Goal: Transaction & Acquisition: Obtain resource

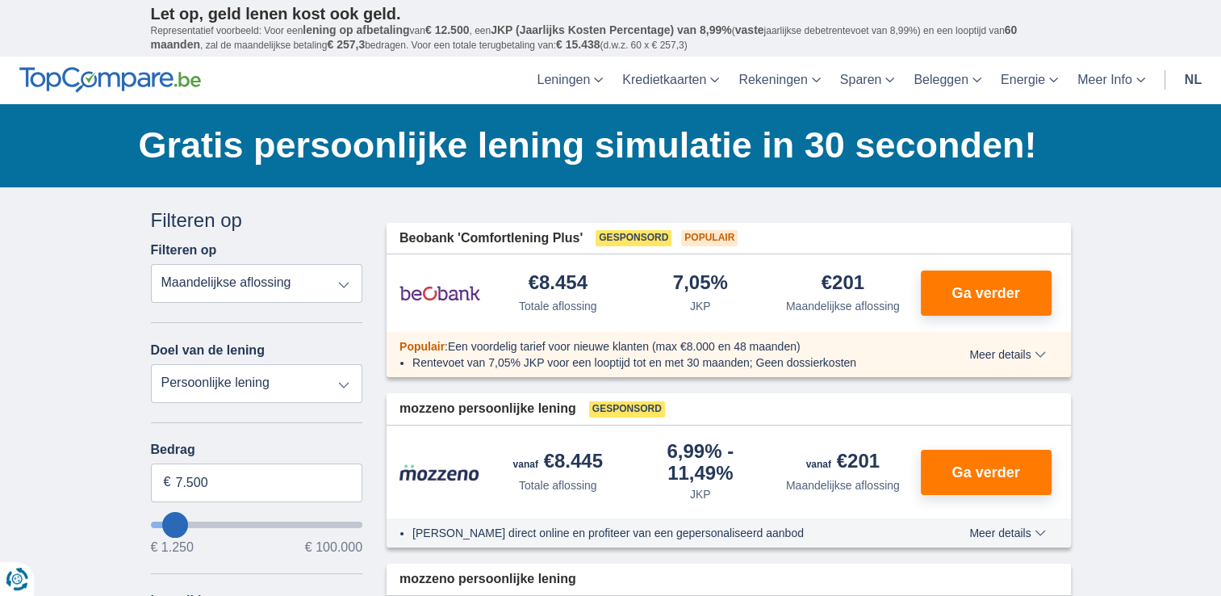
click at [349, 286] on select "Totale aflossing JKP Maandelijkse aflossing" at bounding box center [257, 283] width 212 height 39
drag, startPoint x: 19, startPoint y: 460, endPoint x: 0, endPoint y: 458, distance: 19.4
type input "15.000"
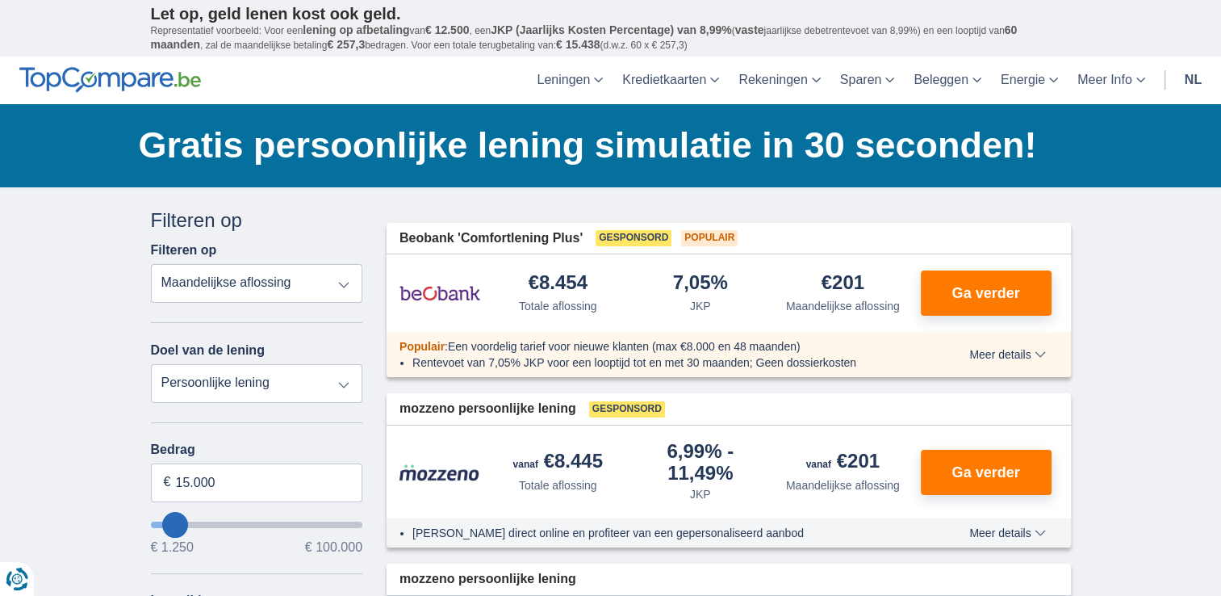
type input "15250"
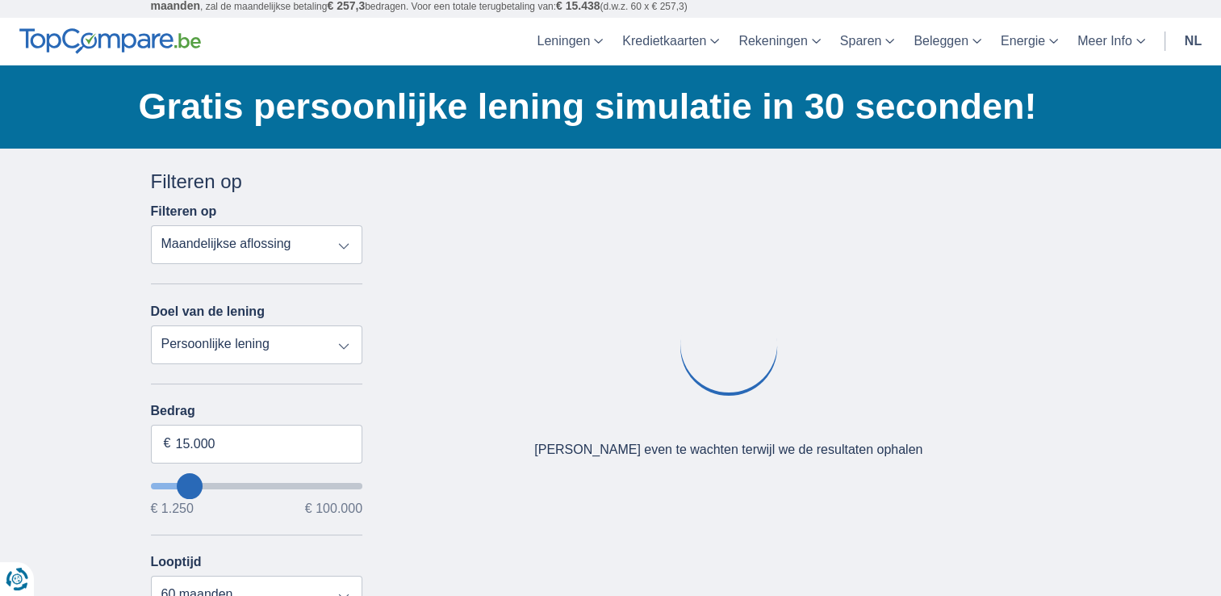
scroll to position [242, 0]
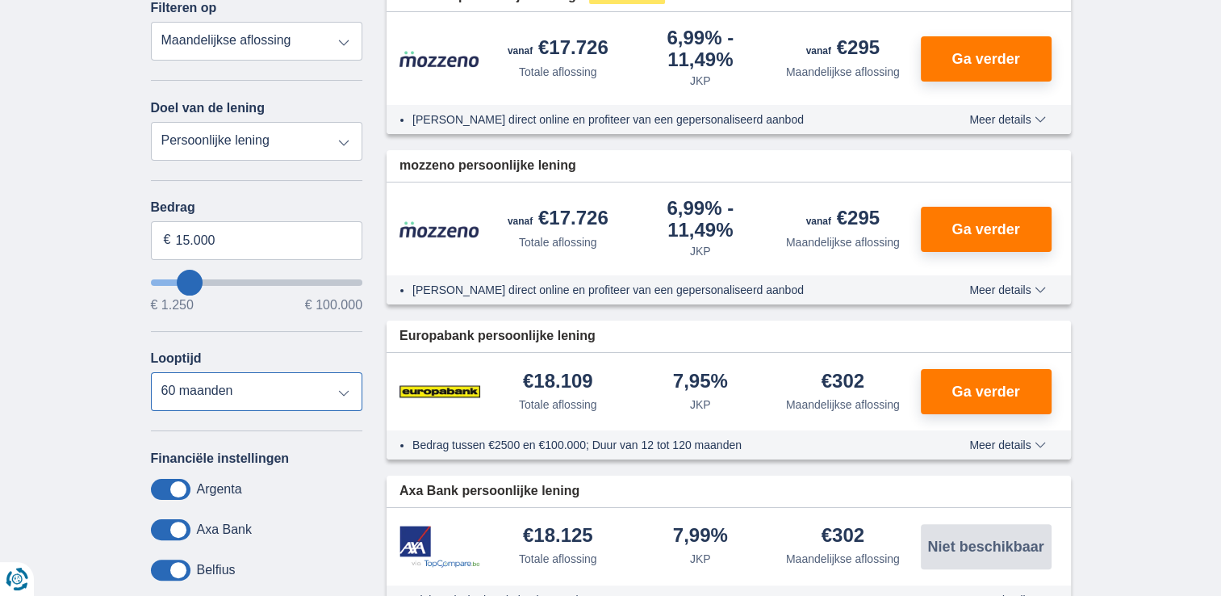
click at [335, 394] on select "12 maanden 18 maanden 24 maanden 30 maanden 36 maanden 42 maanden 48 maanden 60…" at bounding box center [257, 391] width 212 height 39
click at [151, 372] on select "12 maanden 18 maanden 24 maanden 30 maanden 36 maanden 42 maanden 48 maanden 60…" at bounding box center [257, 391] width 212 height 39
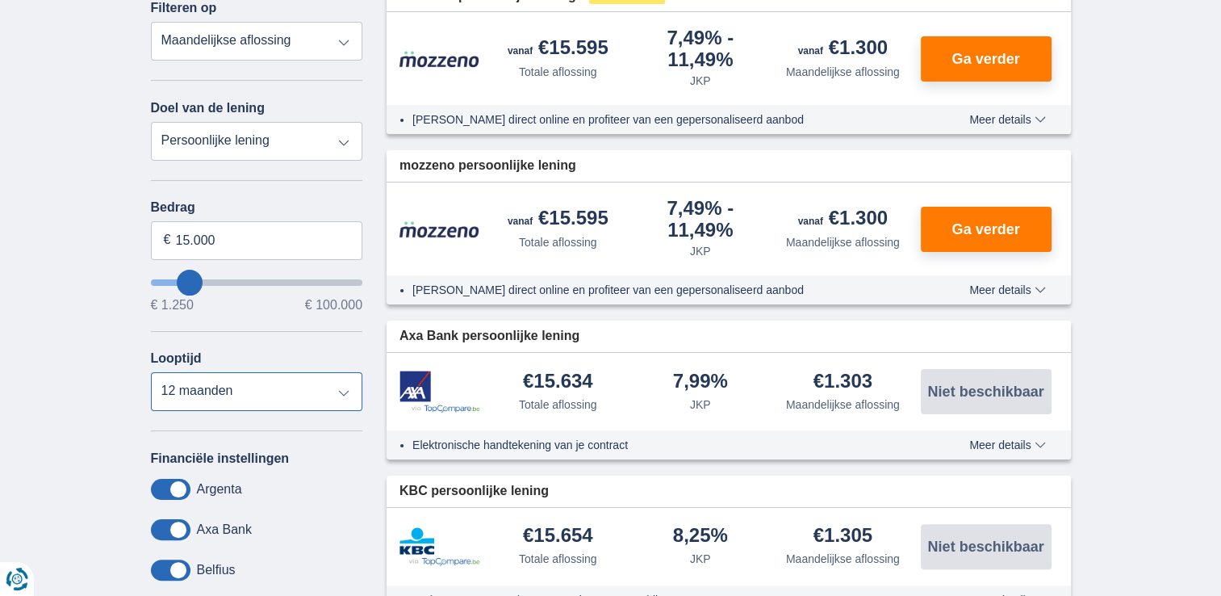
click at [295, 403] on select "12 maanden 18 maanden 24 maanden 30 maanden 36 maanden 42 maanden 48 maanden 60…" at bounding box center [257, 391] width 212 height 39
click at [151, 372] on select "12 maanden 18 maanden 24 maanden 30 maanden 36 maanden 42 maanden 48 maanden 60…" at bounding box center [257, 391] width 212 height 39
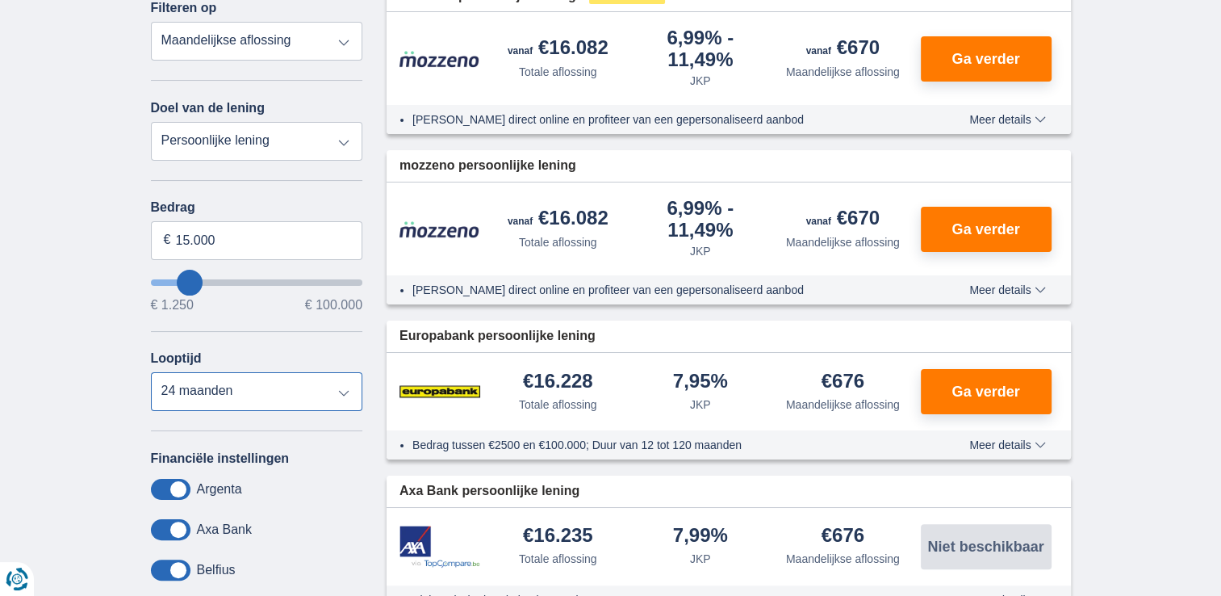
click at [274, 403] on select "12 maanden 18 maanden 24 maanden 30 maanden 36 maanden 42 maanden 48 maanden 60…" at bounding box center [257, 391] width 212 height 39
click at [151, 372] on select "12 maanden 18 maanden 24 maanden 30 maanden 36 maanden 42 maanden 48 maanden 60…" at bounding box center [257, 391] width 212 height 39
click at [267, 395] on select "12 maanden 18 maanden 24 maanden 30 maanden 36 maanden 42 maanden 48 maanden 60…" at bounding box center [257, 391] width 212 height 39
click at [151, 372] on select "12 maanden 18 maanden 24 maanden 30 maanden 36 maanden 42 maanden 48 maanden 60…" at bounding box center [257, 391] width 212 height 39
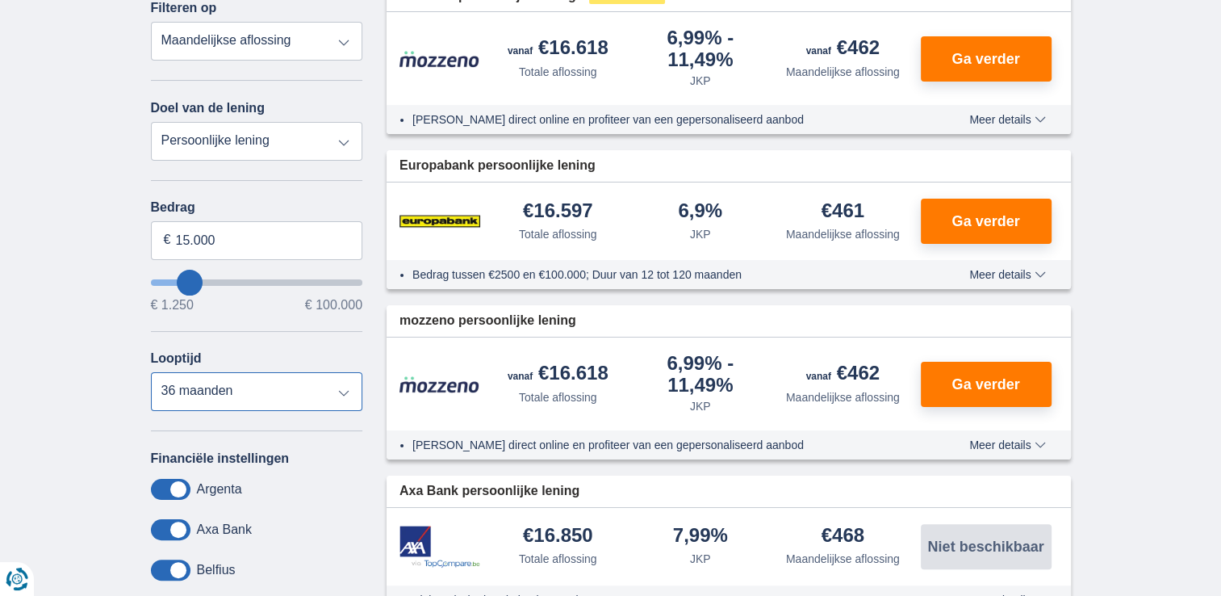
click at [297, 396] on select "12 maanden 18 maanden 24 maanden 30 maanden 36 maanden 42 maanden 48 maanden 60…" at bounding box center [257, 391] width 212 height 39
select select "60"
click at [151, 372] on select "12 maanden 18 maanden 24 maanden 30 maanden 36 maanden 42 maanden 48 maanden 60…" at bounding box center [257, 391] width 212 height 39
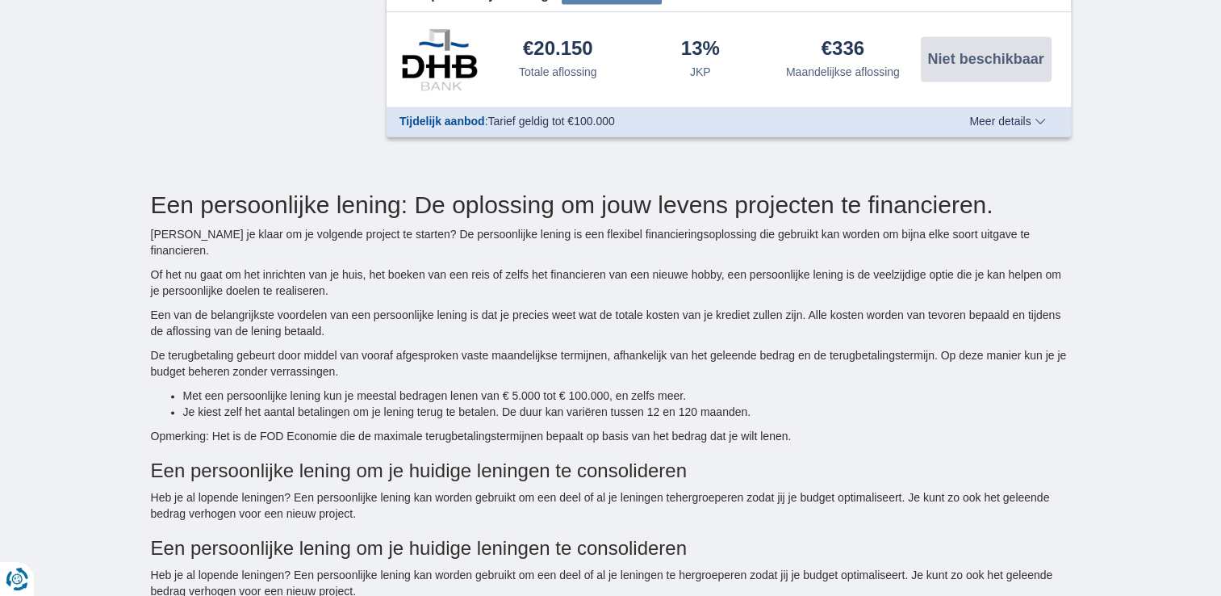
scroll to position [2582, 0]
